Goal: Task Accomplishment & Management: Use online tool/utility

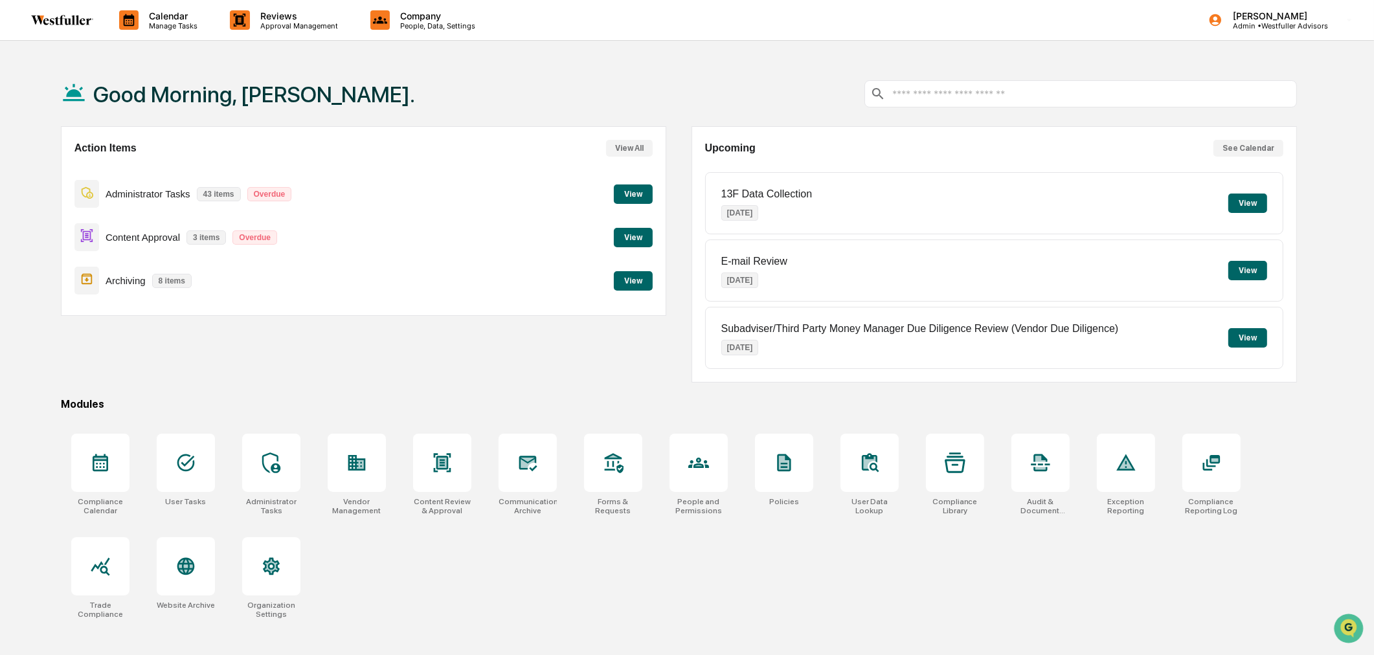
click at [630, 195] on button "View" at bounding box center [633, 193] width 39 height 19
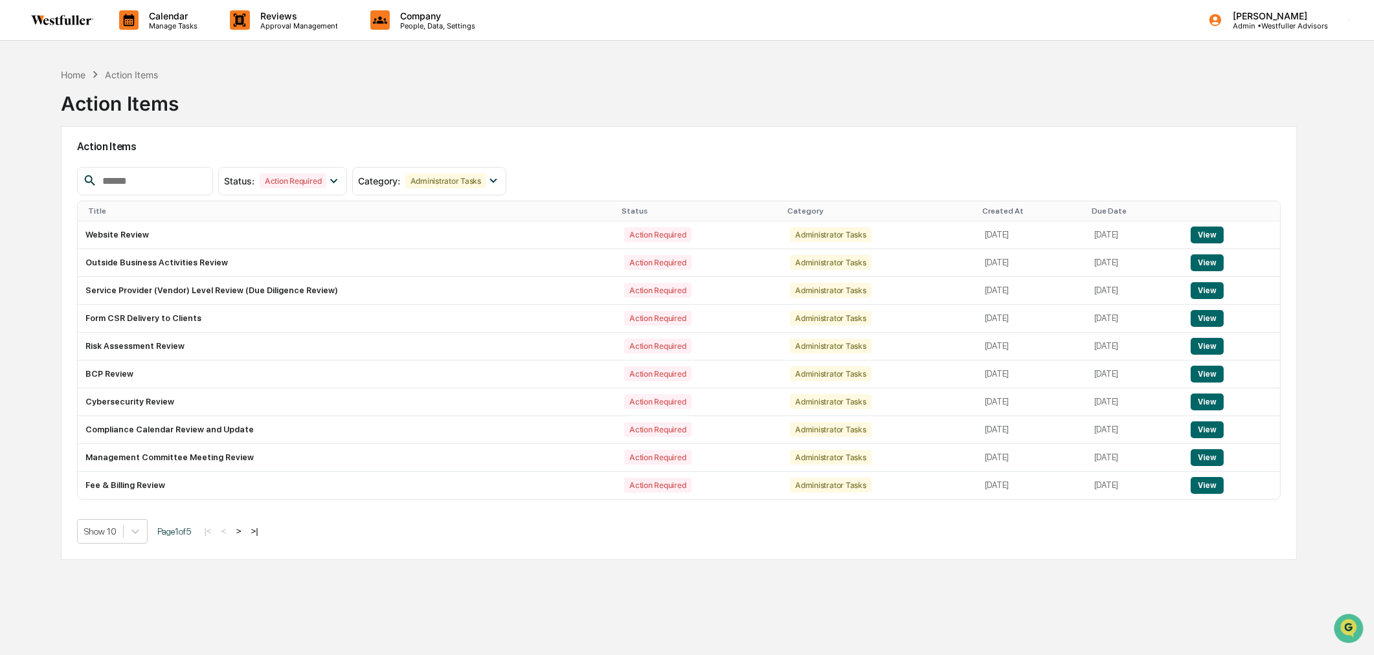
click at [50, 17] on img at bounding box center [62, 20] width 62 height 10
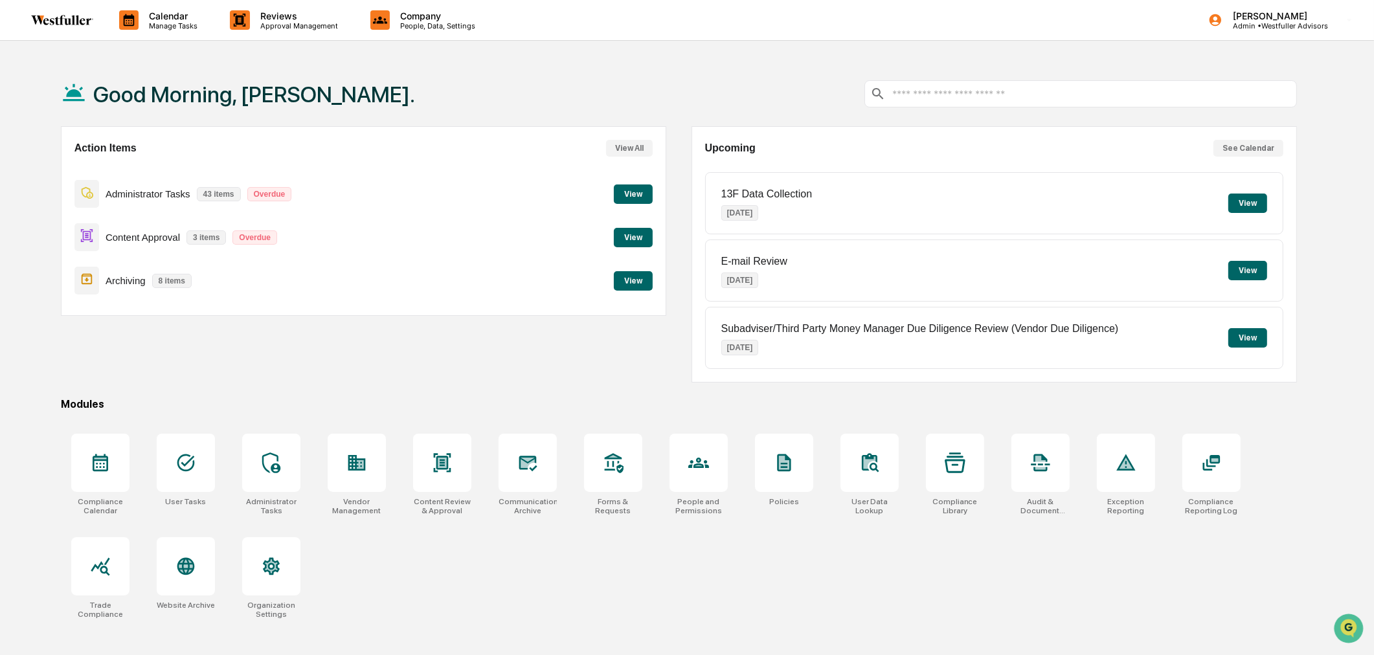
click at [1260, 21] on p "Admin • Westfuller Advisors" at bounding box center [1275, 25] width 106 height 9
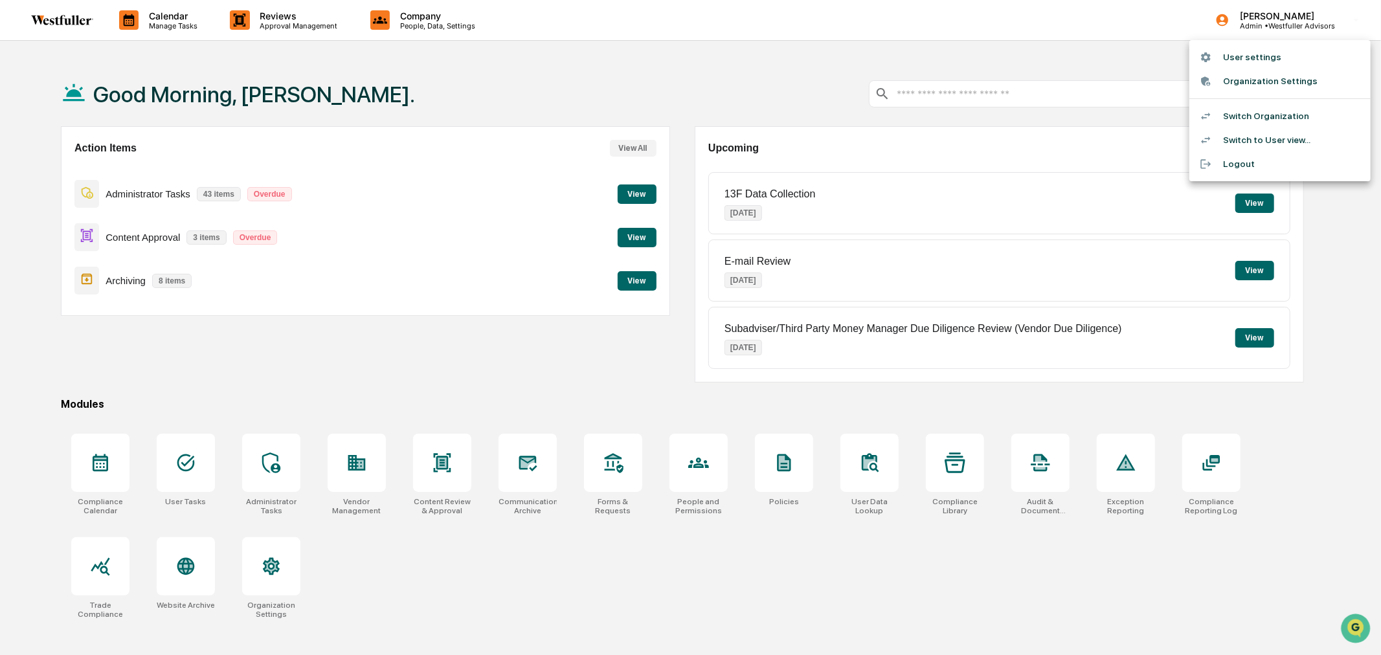
click at [623, 195] on div at bounding box center [690, 327] width 1381 height 655
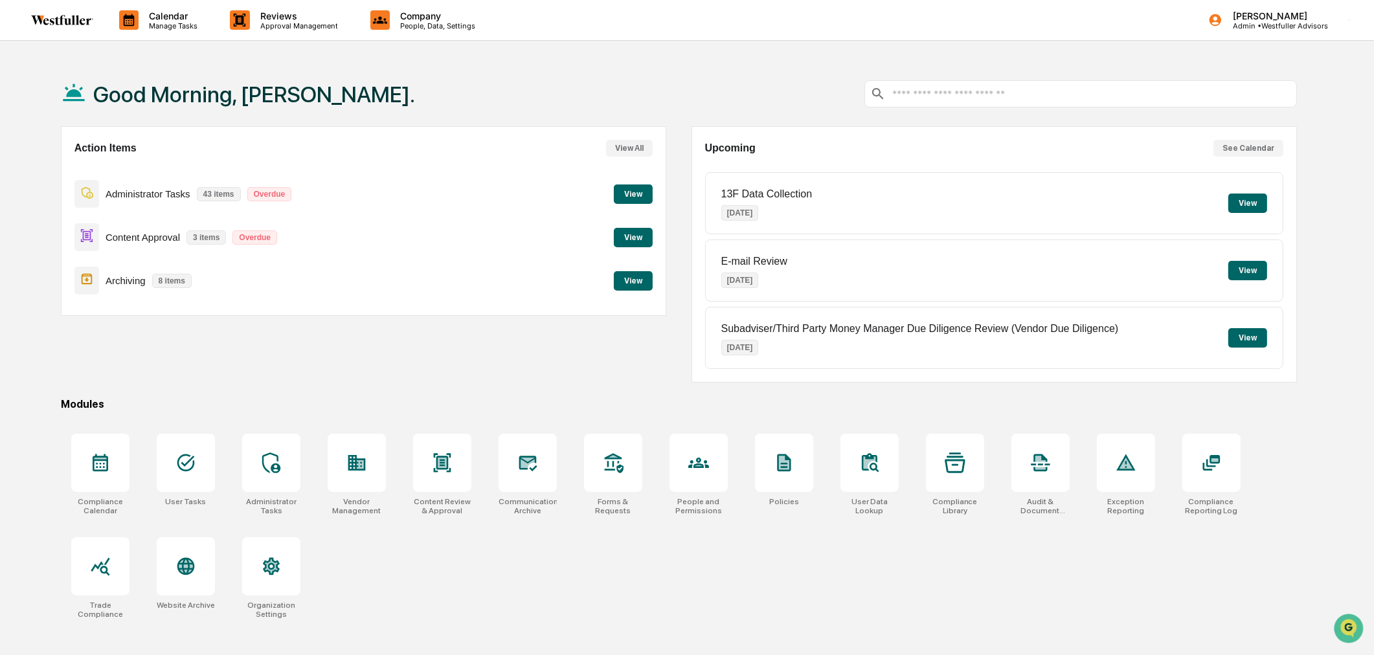
click at [630, 197] on button "View" at bounding box center [633, 193] width 39 height 19
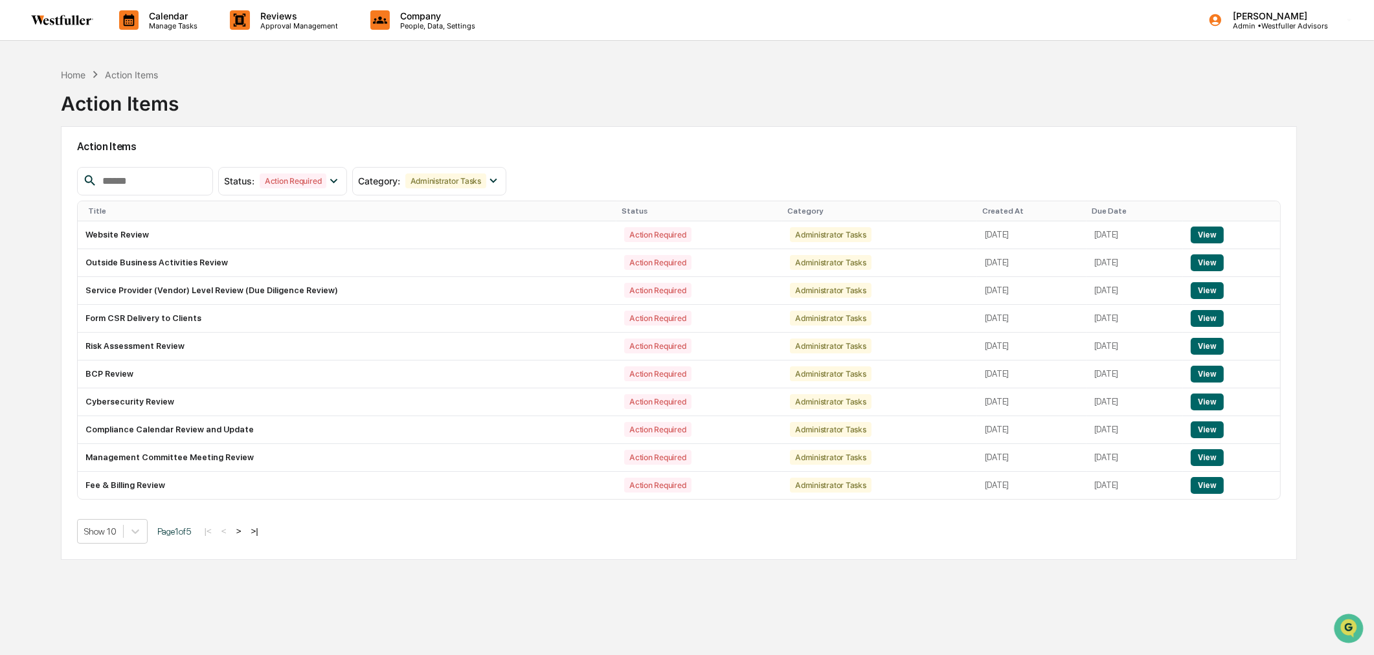
click at [154, 28] on p "Manage Tasks" at bounding box center [171, 25] width 65 height 9
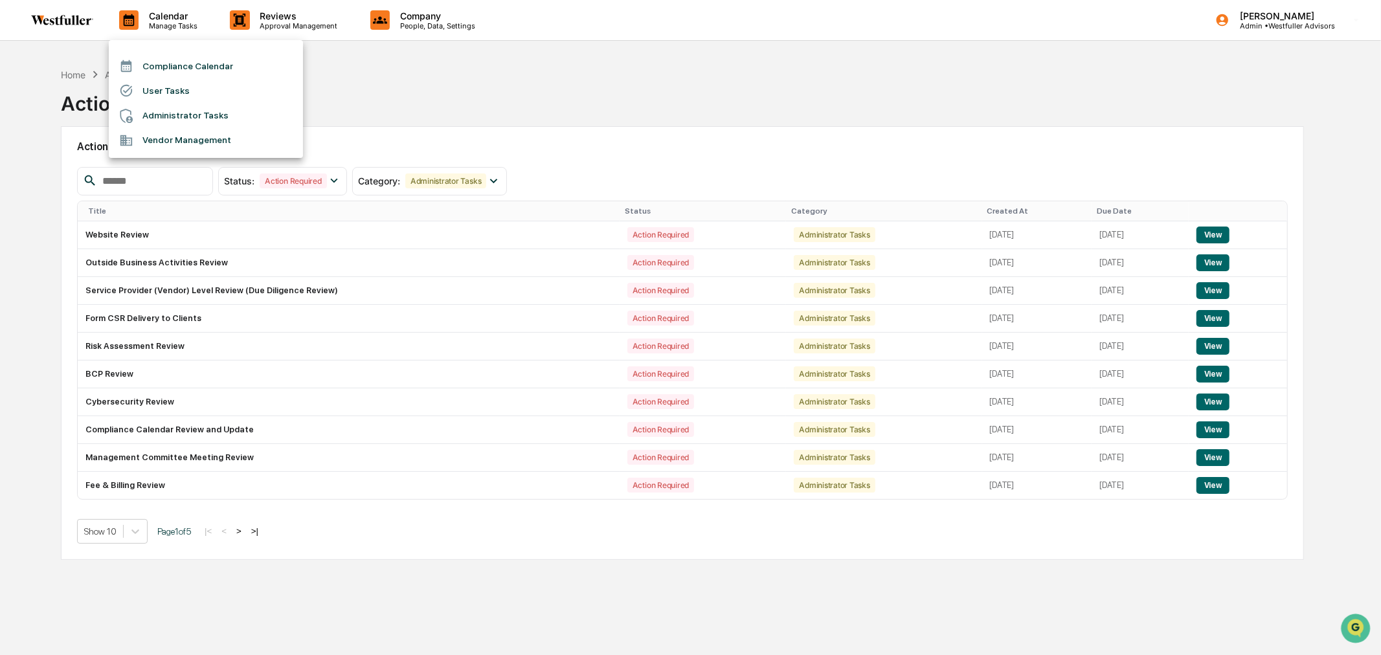
click at [164, 61] on li "Compliance Calendar" at bounding box center [206, 66] width 194 height 25
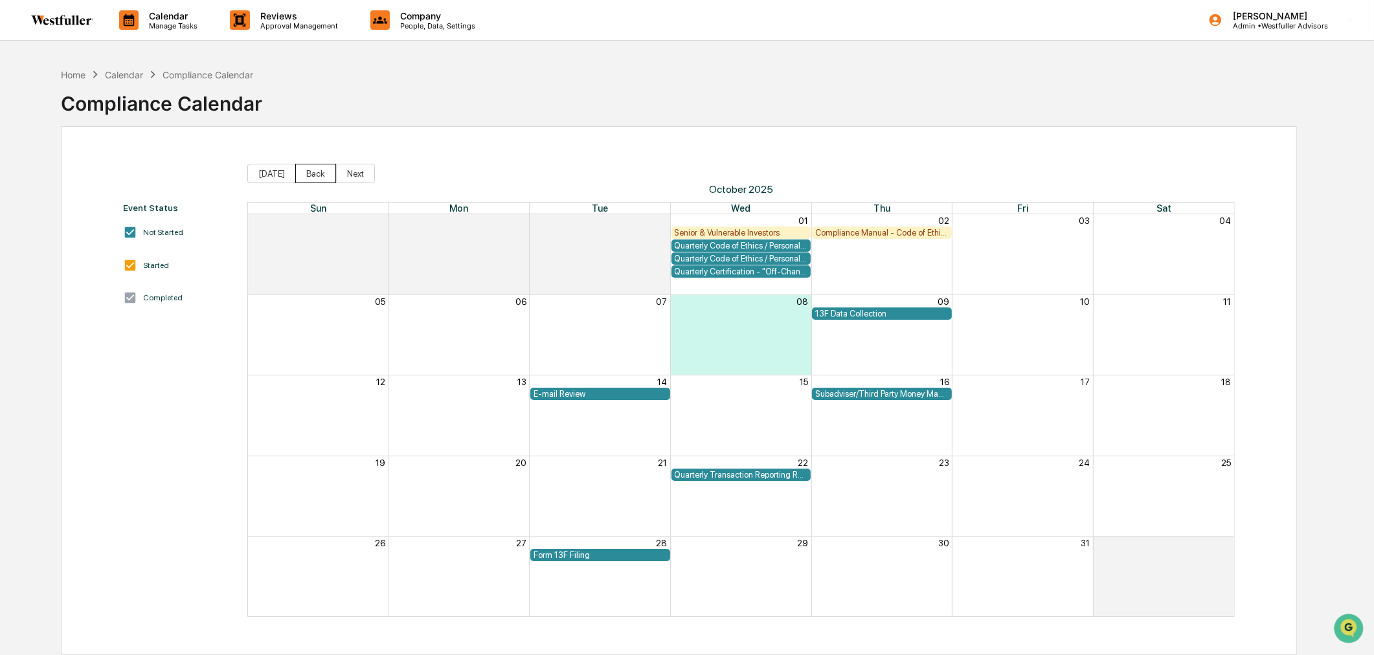
click at [319, 178] on button "Back" at bounding box center [315, 173] width 41 height 19
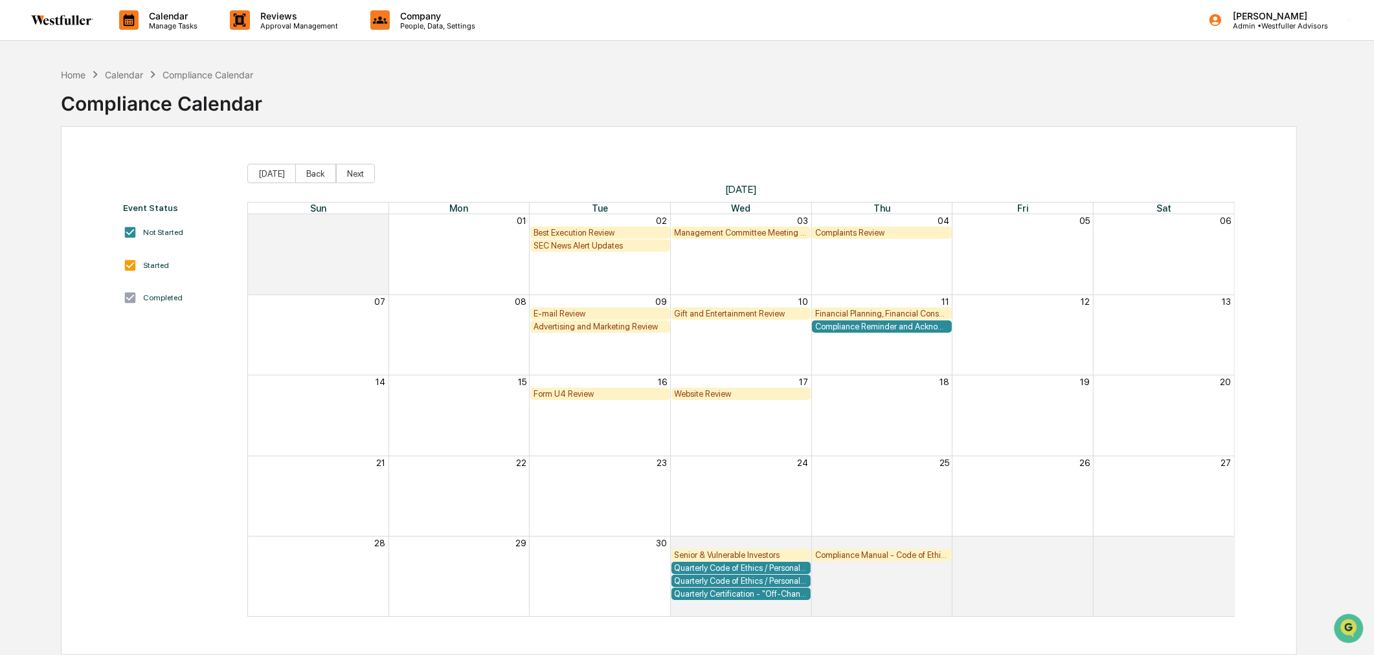
click at [319, 178] on button "Back" at bounding box center [315, 173] width 41 height 19
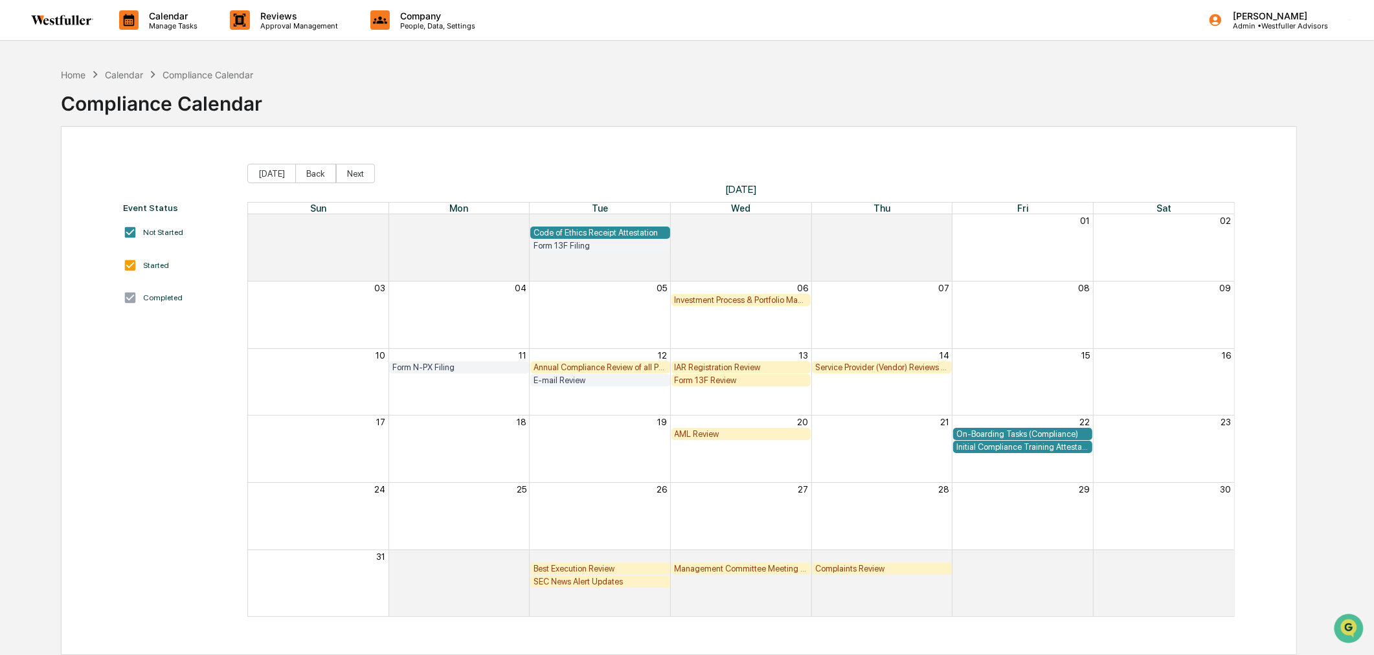
click at [319, 178] on button "Back" at bounding box center [315, 173] width 41 height 19
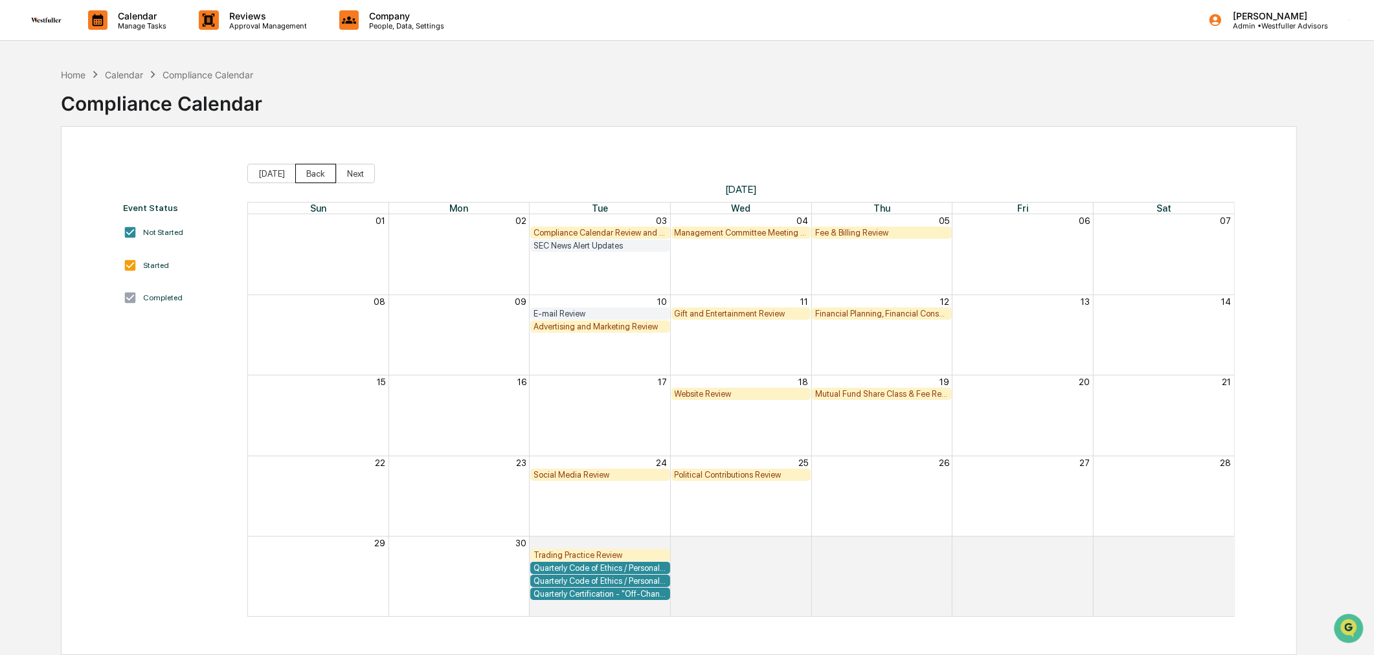
click at [319, 178] on button "Back" at bounding box center [315, 173] width 41 height 19
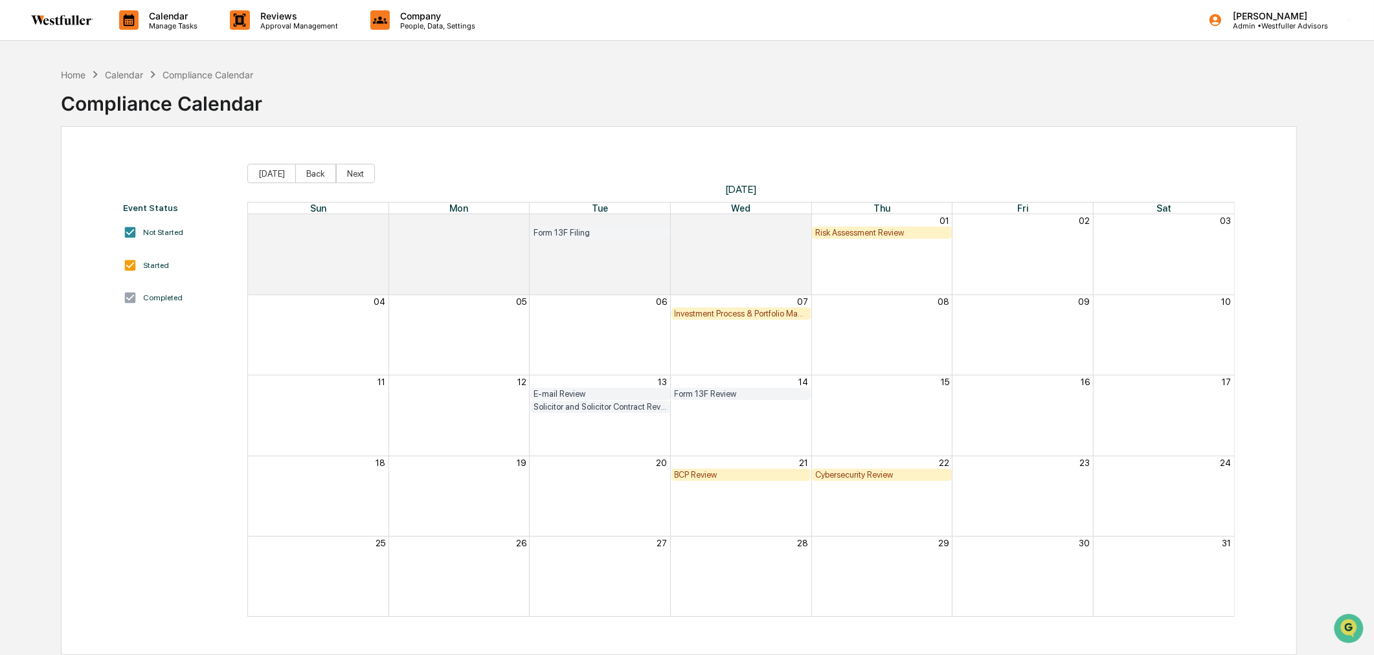
click at [319, 178] on button "Back" at bounding box center [315, 173] width 41 height 19
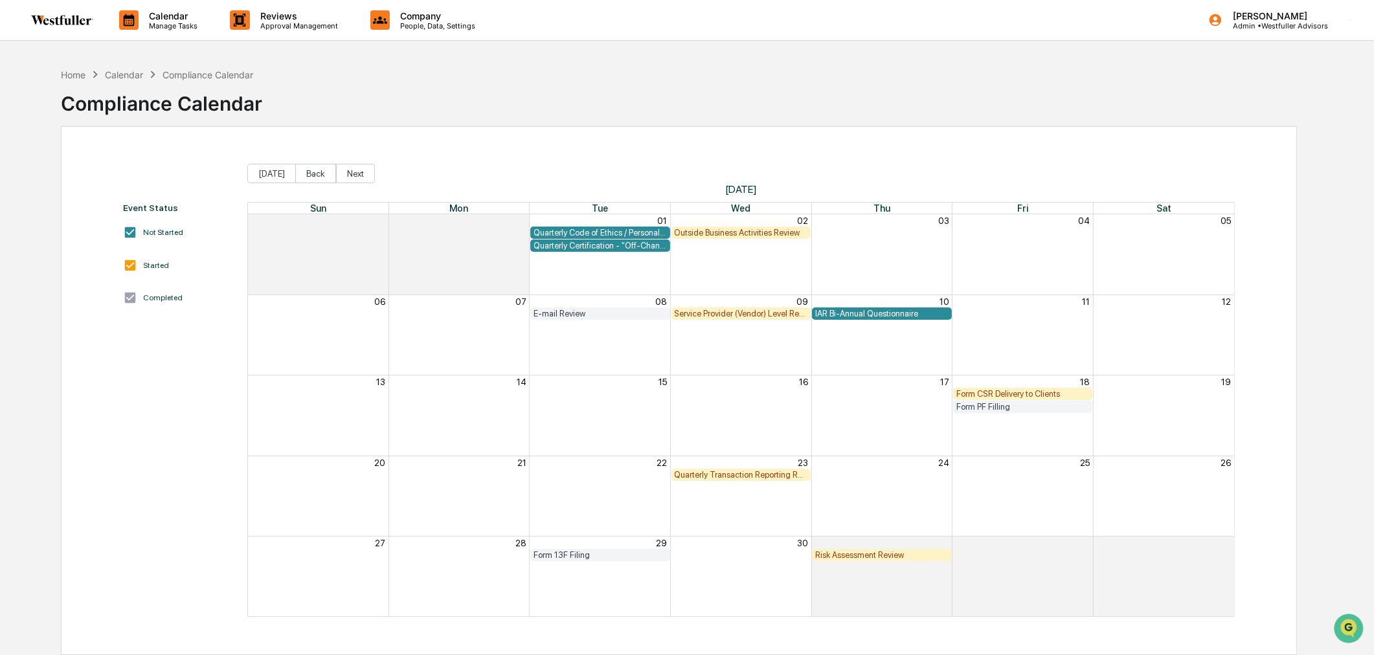
click at [319, 178] on button "Back" at bounding box center [315, 173] width 41 height 19
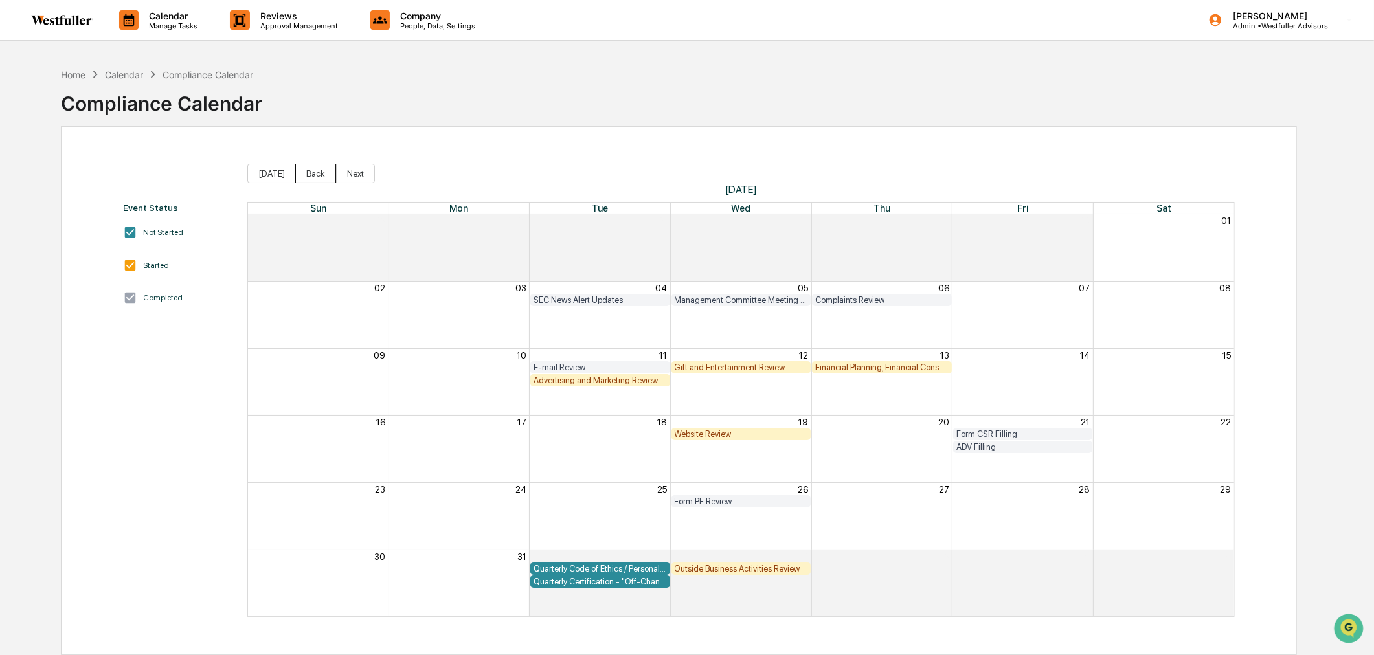
click at [319, 178] on button "Back" at bounding box center [315, 173] width 41 height 19
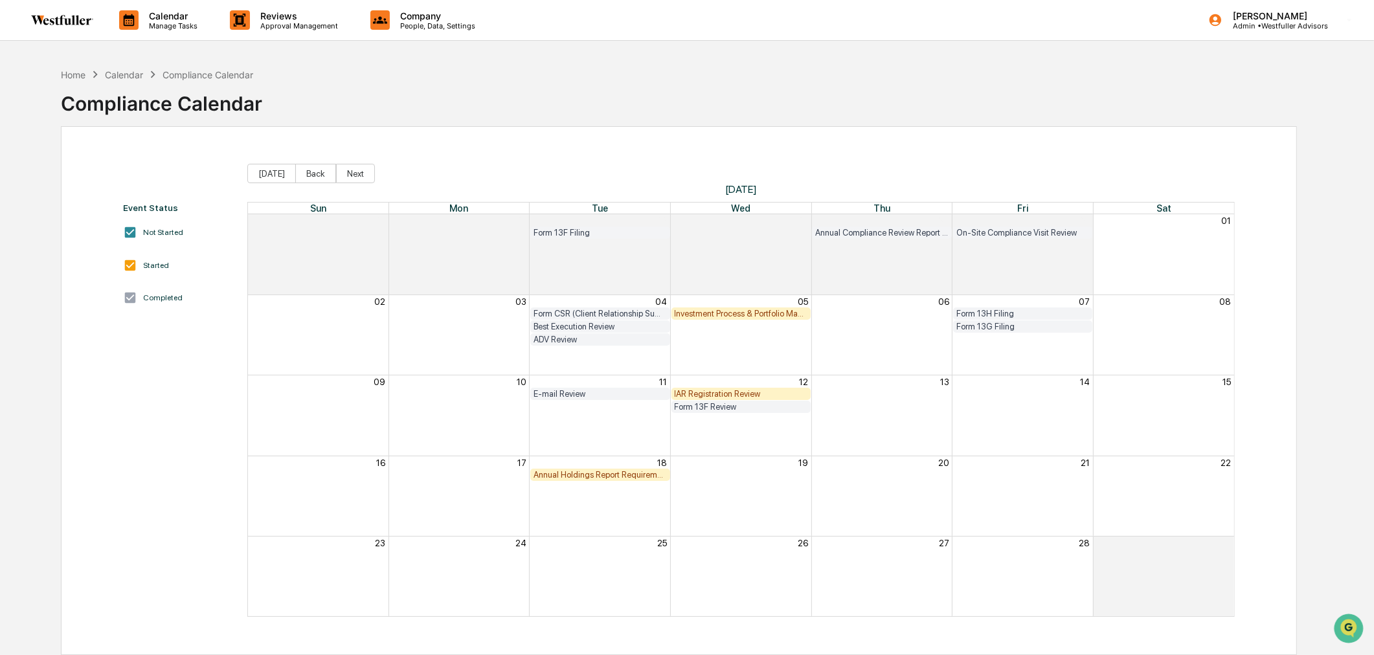
click at [319, 178] on button "Back" at bounding box center [315, 173] width 41 height 19
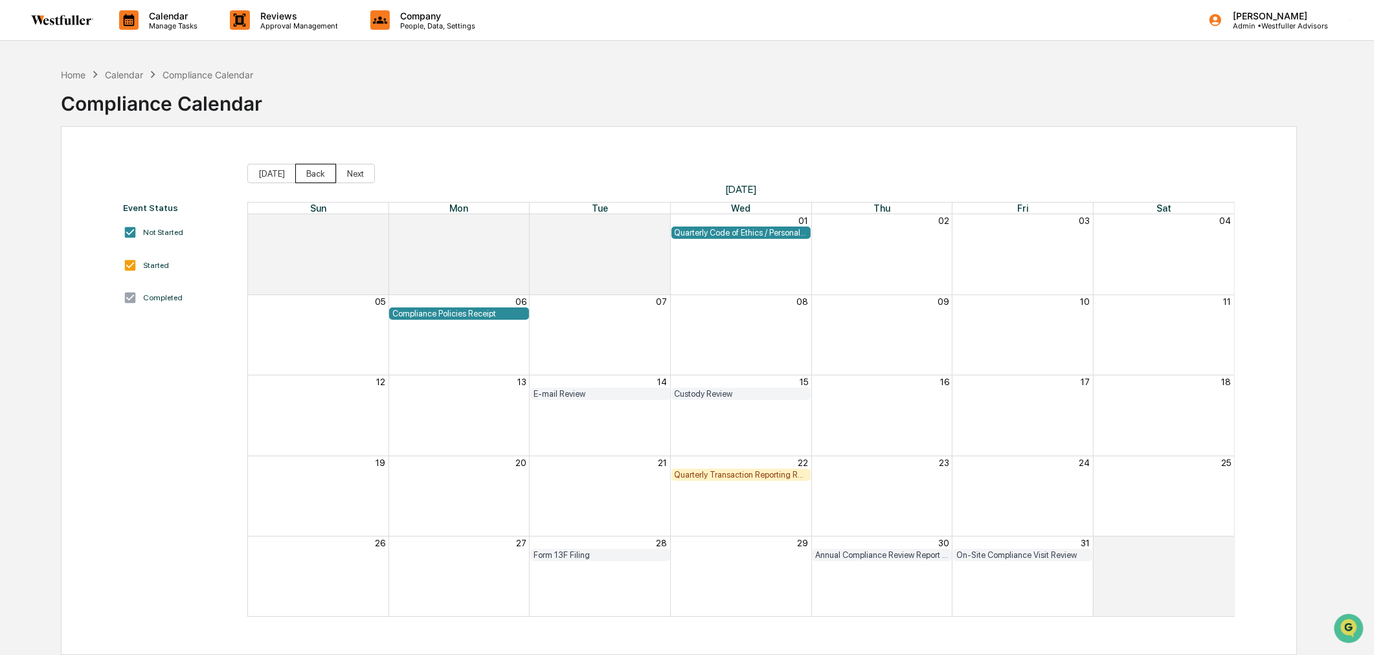
click at [300, 178] on button "Back" at bounding box center [315, 173] width 41 height 19
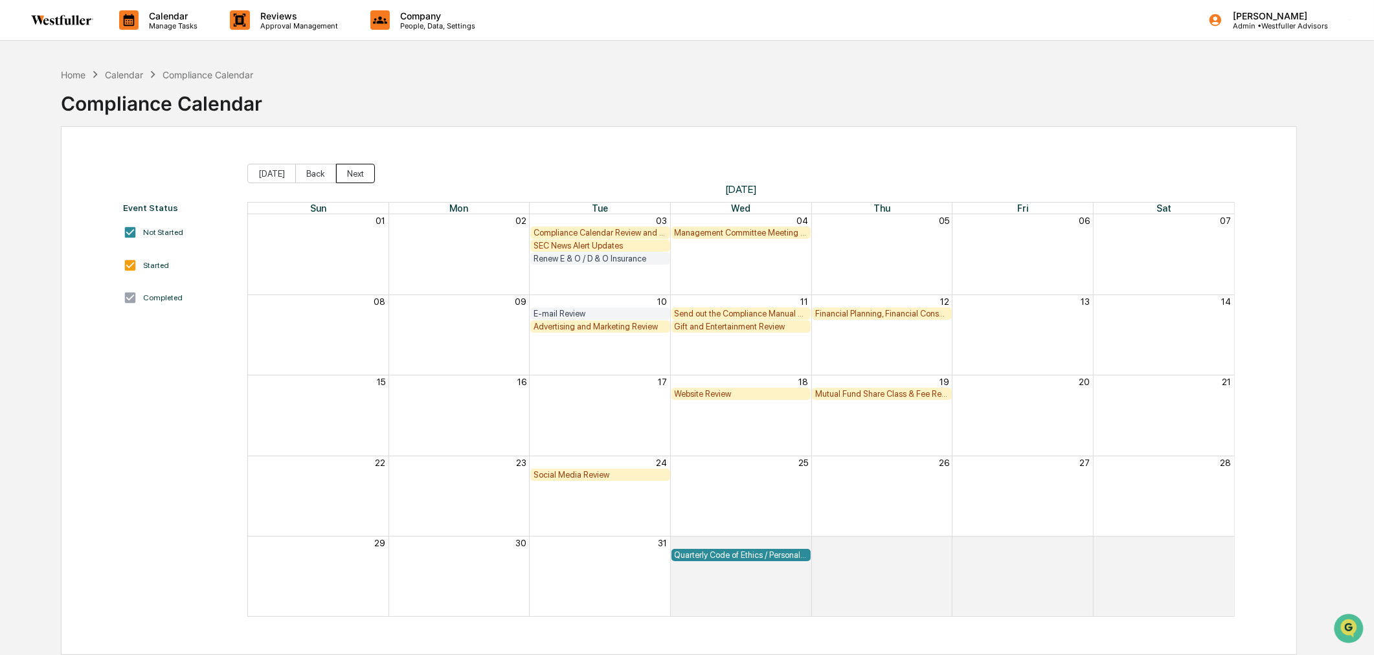
click at [350, 175] on button "Next" at bounding box center [355, 173] width 39 height 19
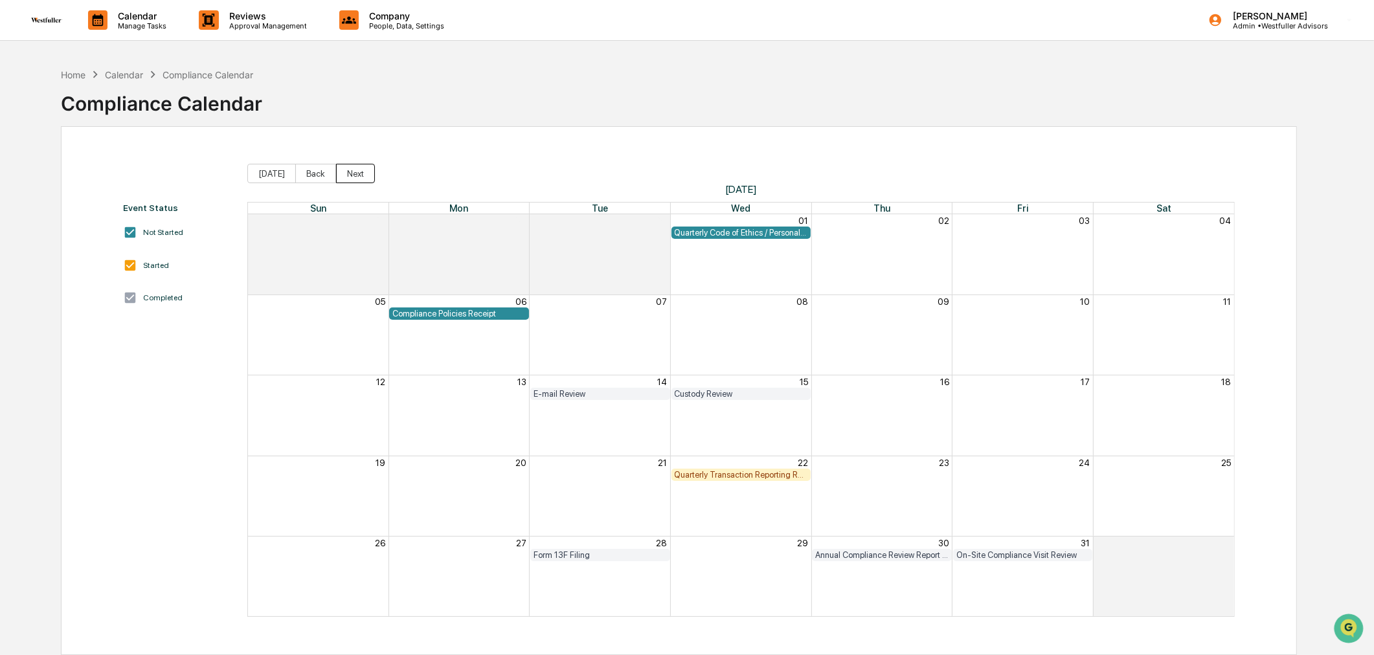
click at [351, 175] on button "Next" at bounding box center [355, 173] width 39 height 19
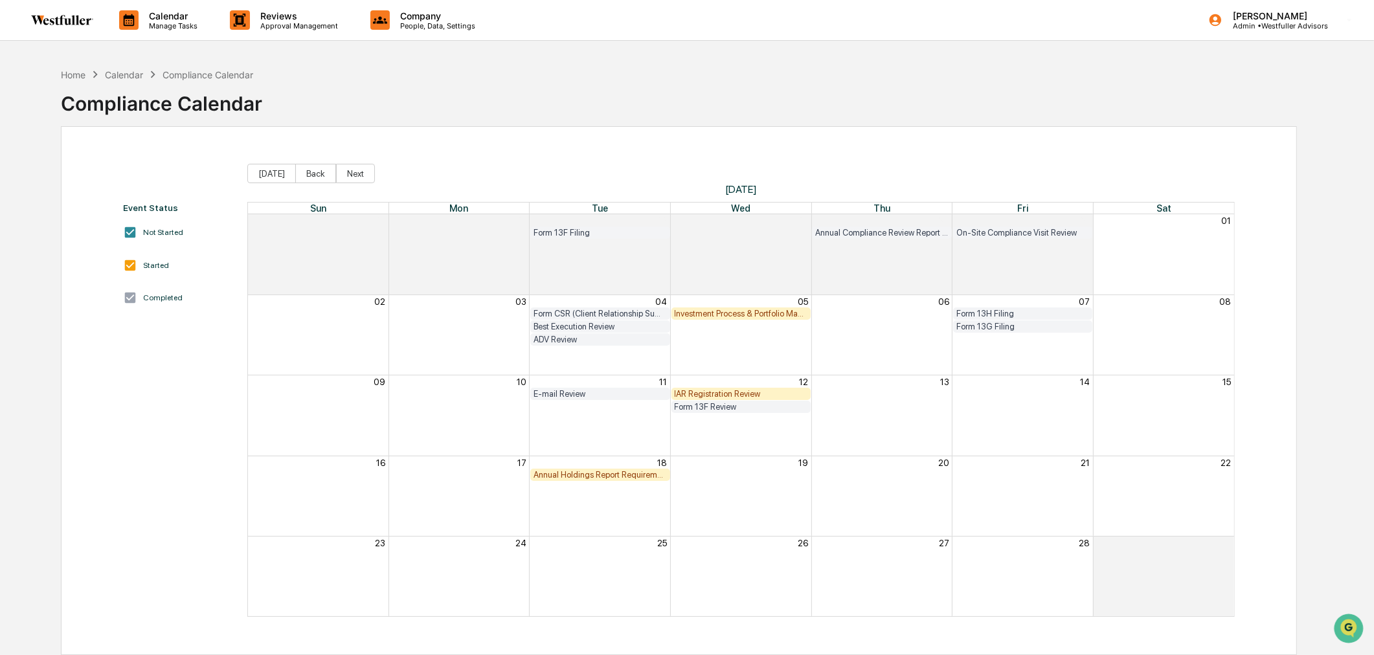
click at [15, 378] on div "Home Calendar Compliance Calendar Compliance Calendar Event Status Not Started …" at bounding box center [687, 388] width 1374 height 655
click at [307, 173] on button "Back" at bounding box center [315, 173] width 41 height 19
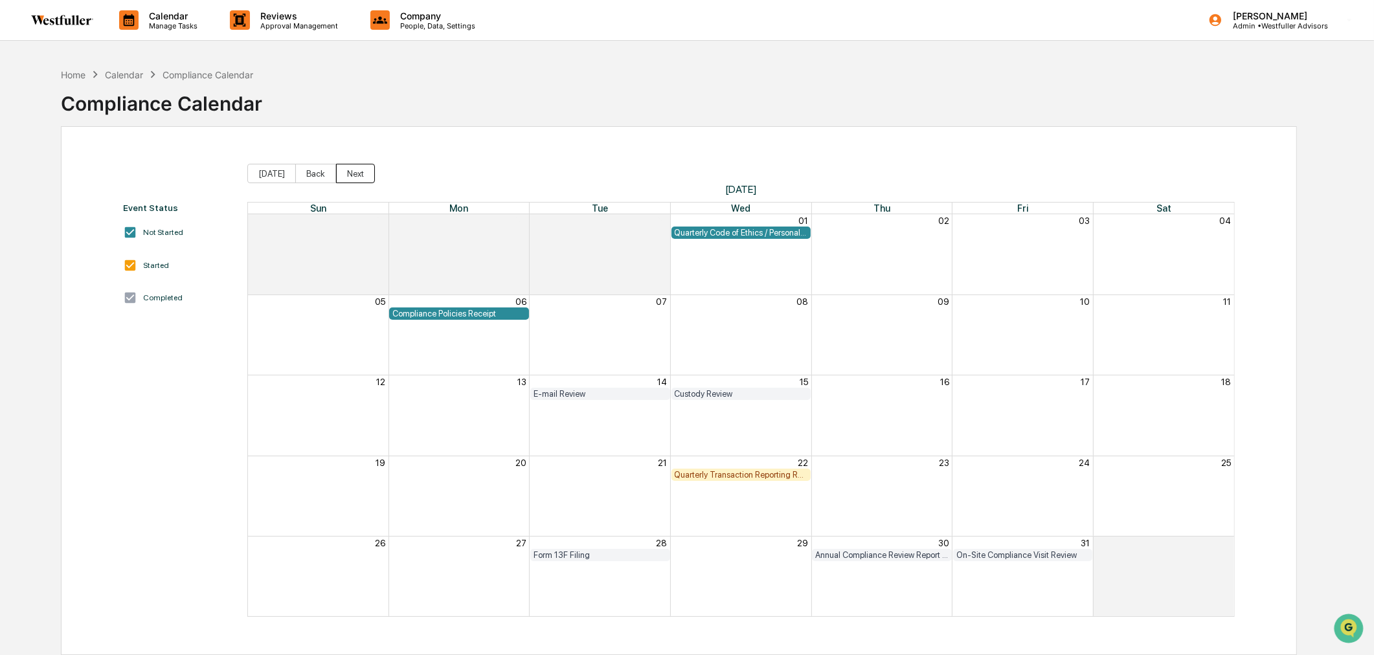
click at [355, 175] on button "Next" at bounding box center [355, 173] width 39 height 19
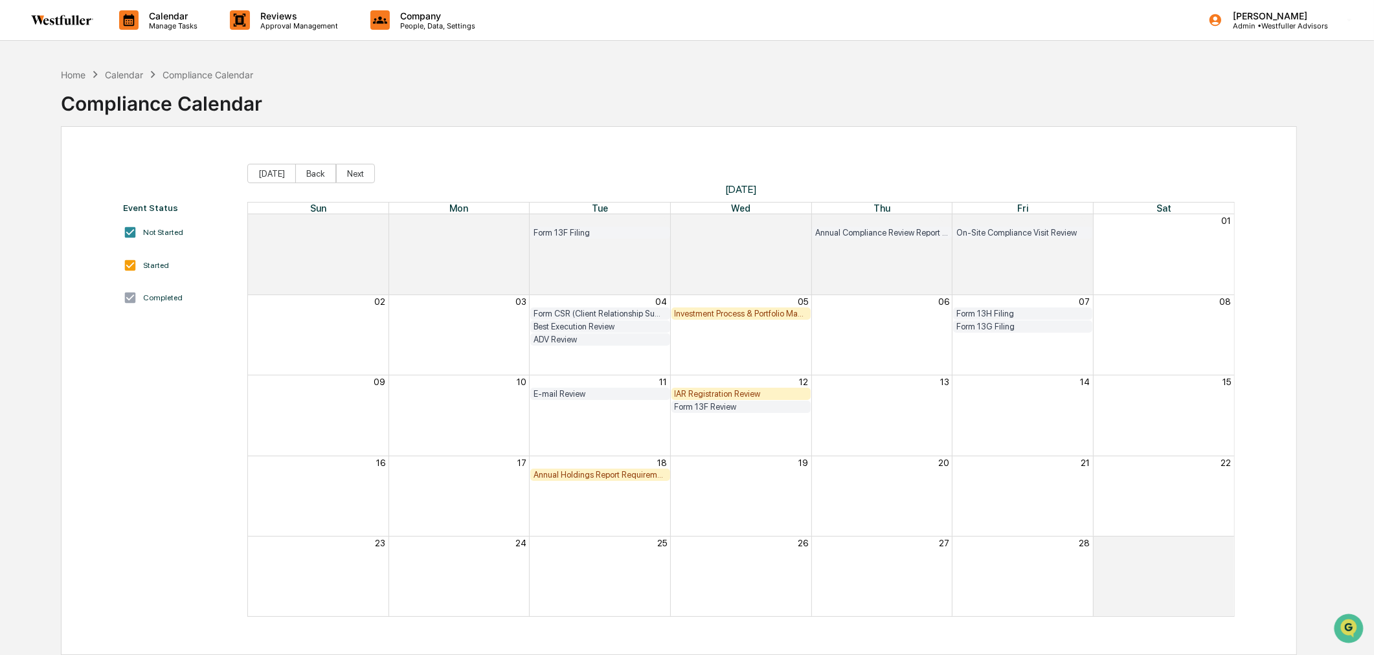
click at [735, 392] on div "IAR Registration Review" at bounding box center [741, 394] width 133 height 10
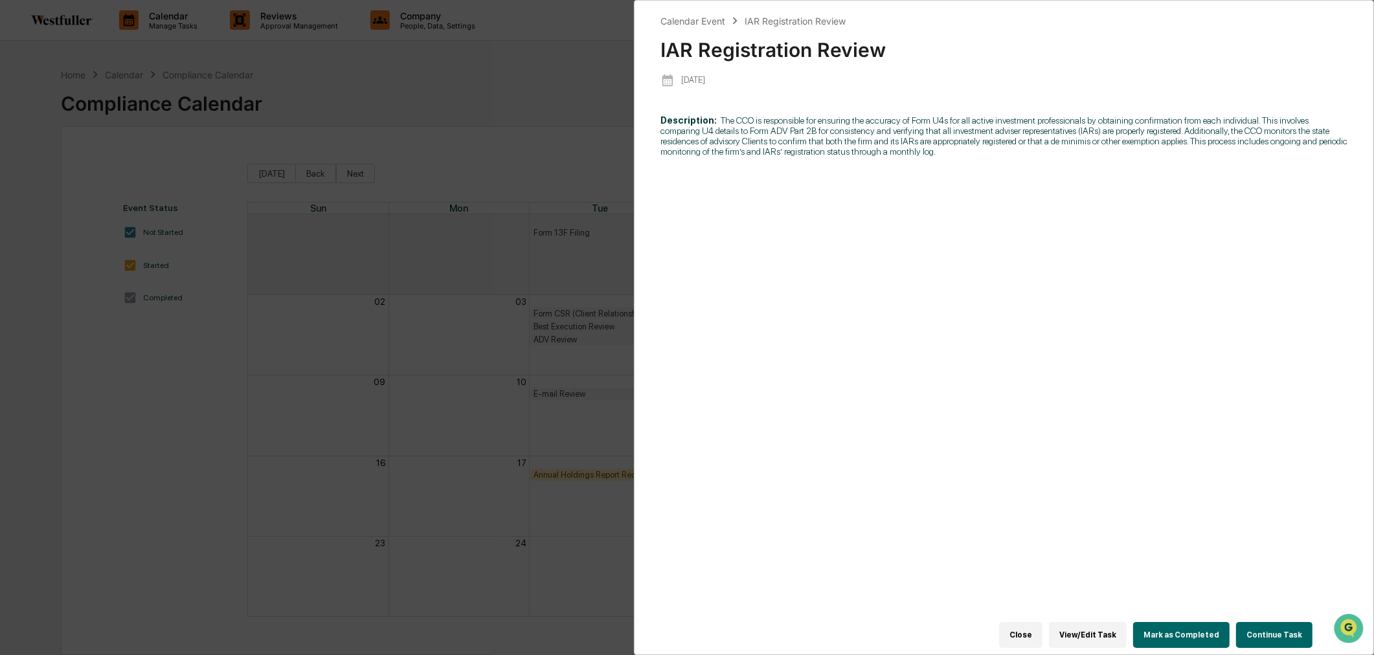
click at [1267, 623] on button "Continue Task" at bounding box center [1274, 635] width 76 height 26
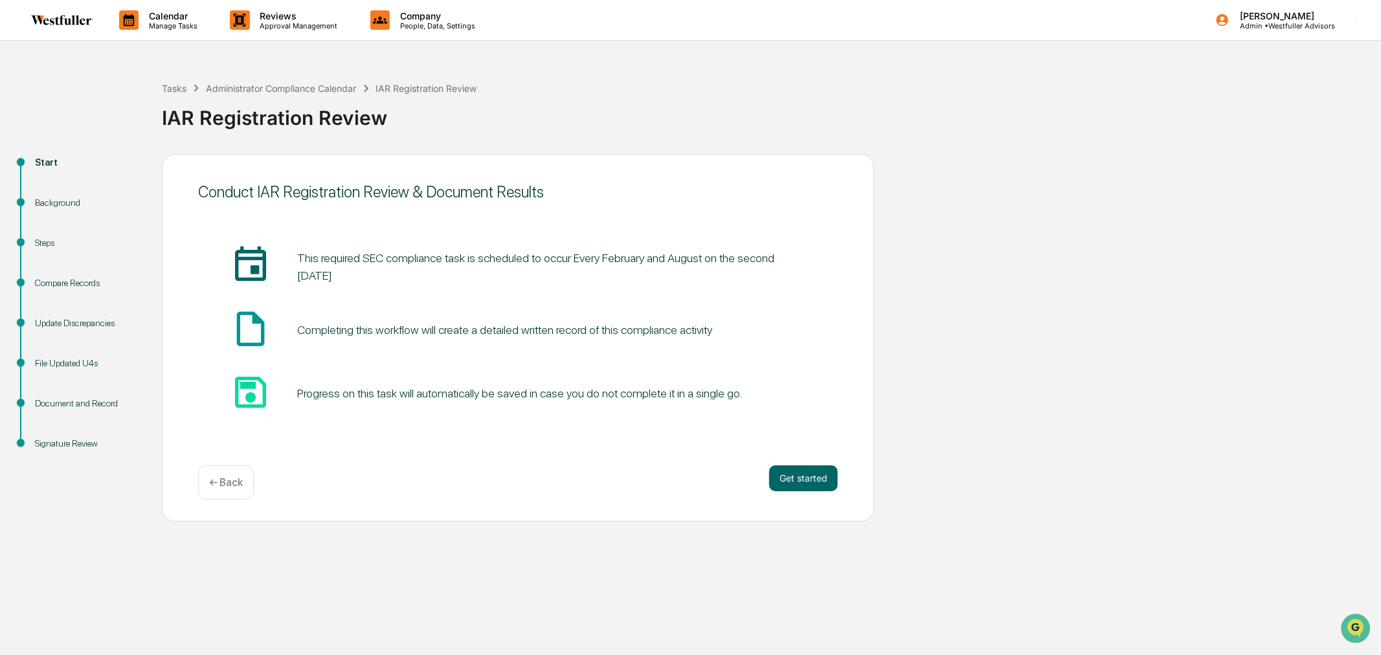
click at [795, 484] on button "Get started" at bounding box center [803, 478] width 69 height 26
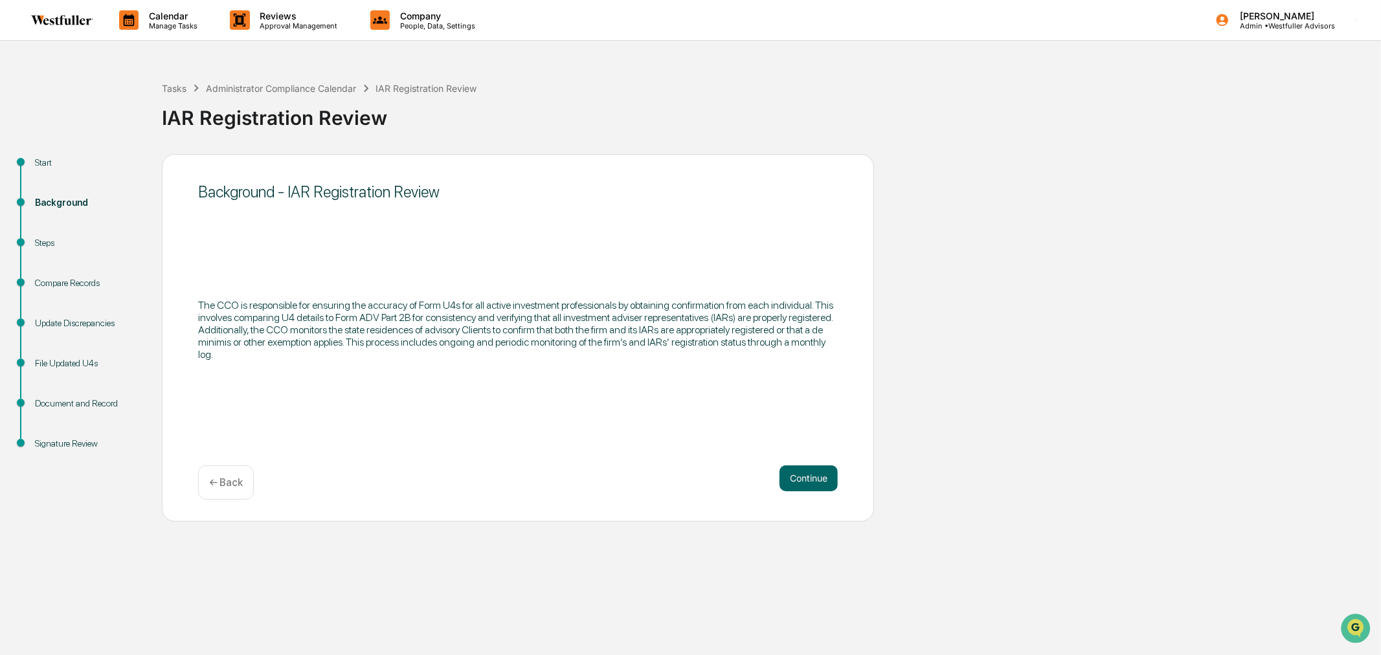
click at [807, 481] on button "Continue" at bounding box center [808, 478] width 58 height 26
